Goal: Task Accomplishment & Management: Manage account settings

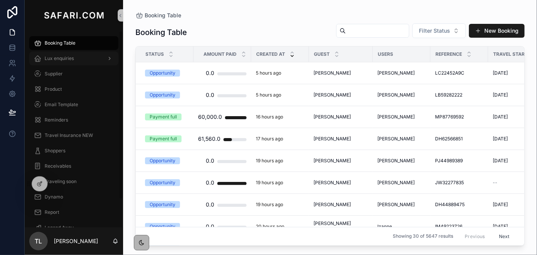
click at [67, 57] on span "Lux enquiries" at bounding box center [59, 58] width 29 height 6
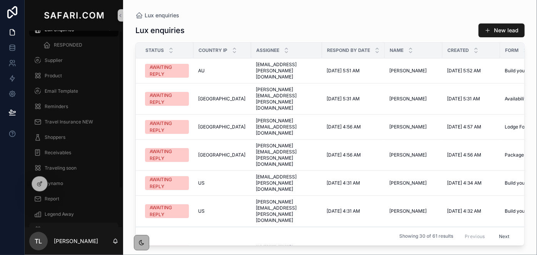
scroll to position [48, 0]
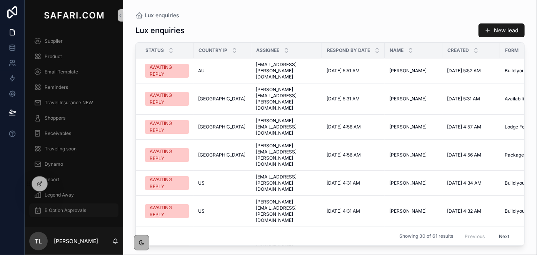
click at [67, 213] on div "B Option Approvals" at bounding box center [74, 210] width 80 height 12
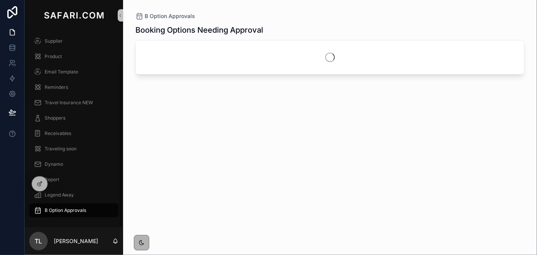
scroll to position [33, 0]
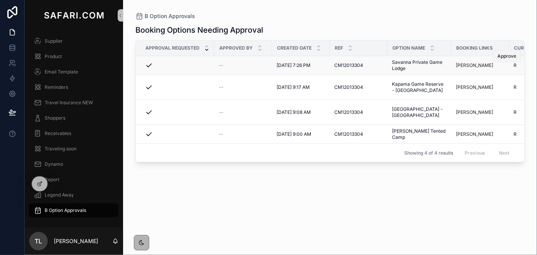
click at [506, 58] on span "Approve" at bounding box center [506, 56] width 19 height 6
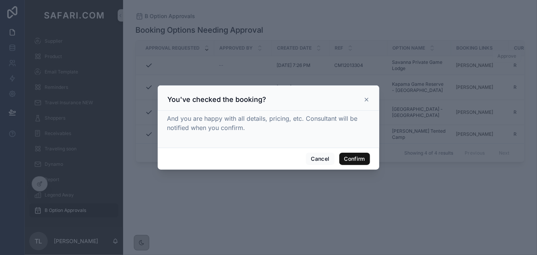
click at [361, 158] on button "Confirm" at bounding box center [354, 159] width 31 height 12
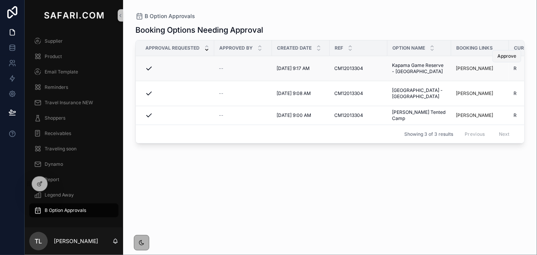
click at [507, 58] on span "Approve" at bounding box center [506, 56] width 19 height 6
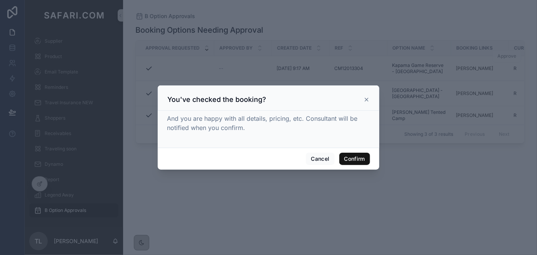
click at [363, 164] on button "Confirm" at bounding box center [354, 159] width 31 height 12
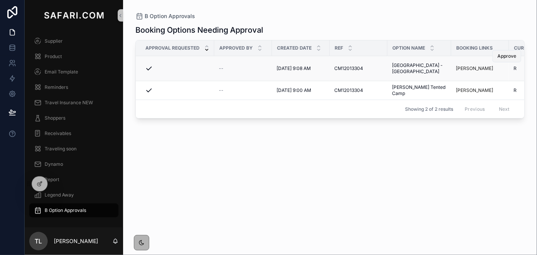
click at [506, 55] on span "Approve" at bounding box center [506, 56] width 19 height 6
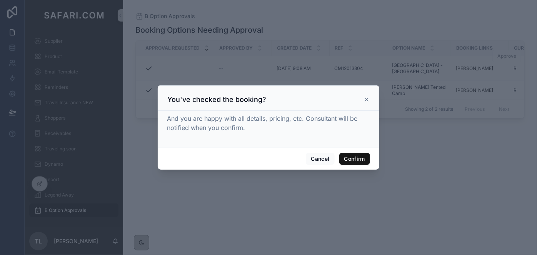
click at [363, 162] on button "Confirm" at bounding box center [354, 159] width 31 height 12
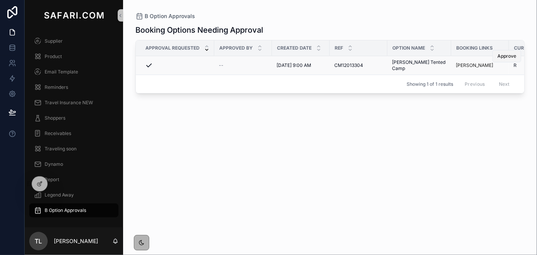
click at [507, 57] on span "Approve" at bounding box center [506, 56] width 19 height 6
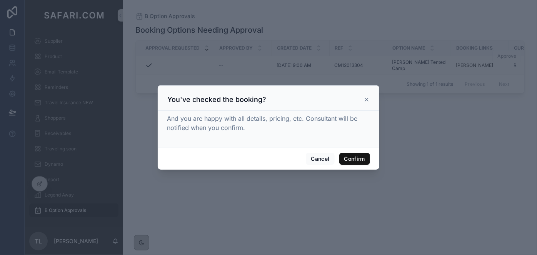
click at [345, 162] on button "Confirm" at bounding box center [354, 159] width 31 height 12
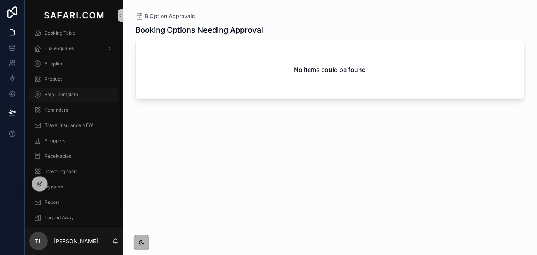
scroll to position [0, 0]
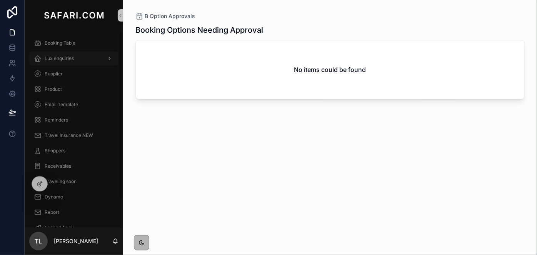
click at [67, 57] on span "Lux enquiries" at bounding box center [59, 58] width 29 height 6
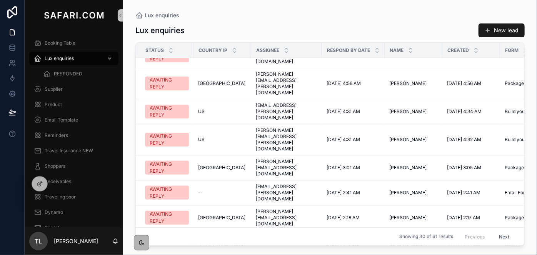
scroll to position [105, 0]
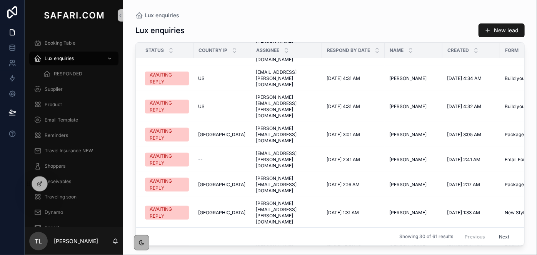
click at [497, 230] on button "Next" at bounding box center [504, 236] width 22 height 12
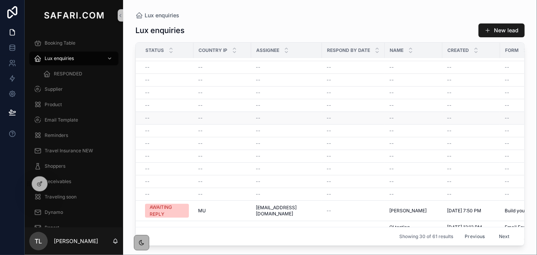
scroll to position [228, 0]
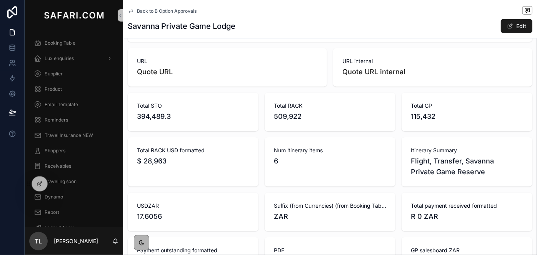
scroll to position [175, 0]
